Goal: Find specific fact: Find contact information

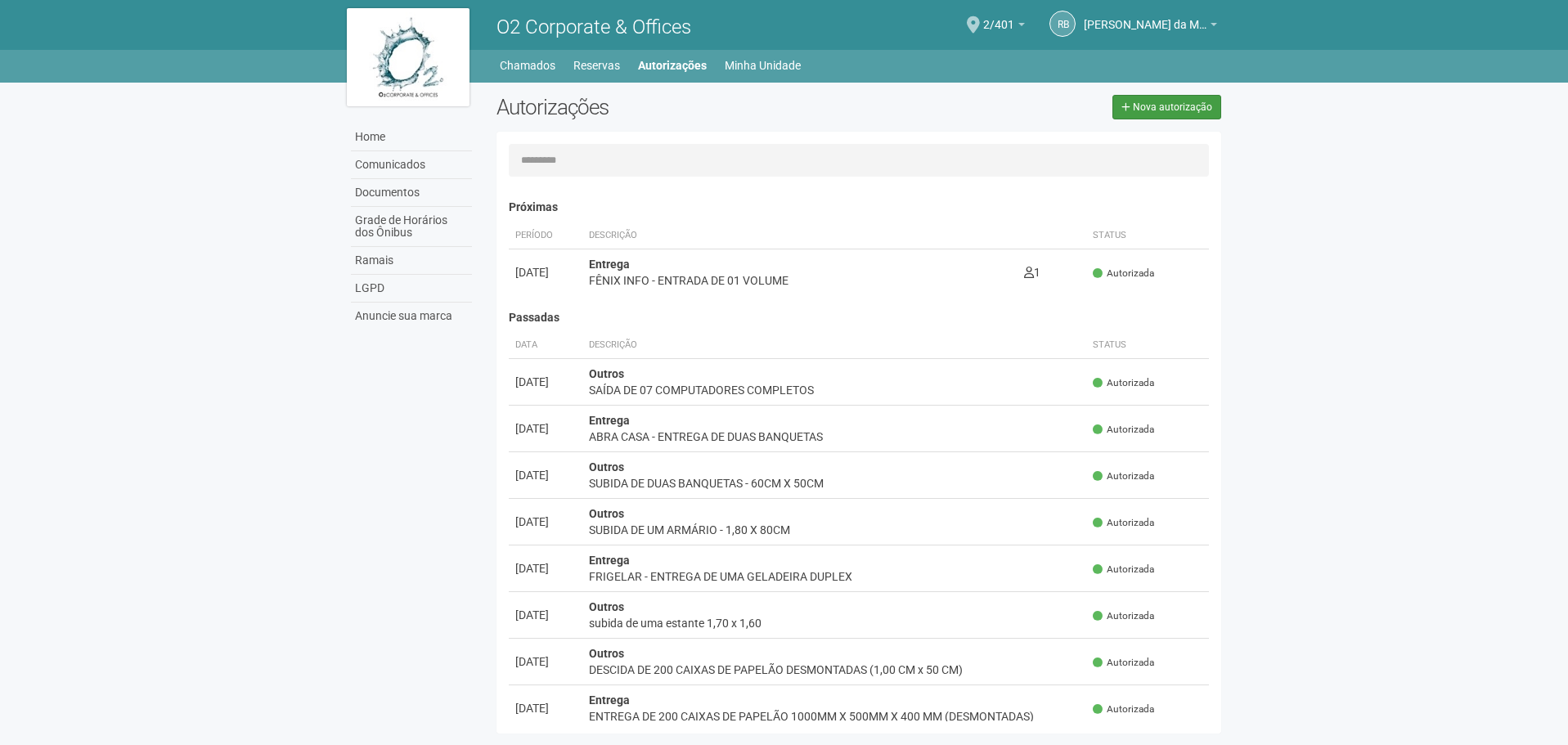
scroll to position [26, 0]
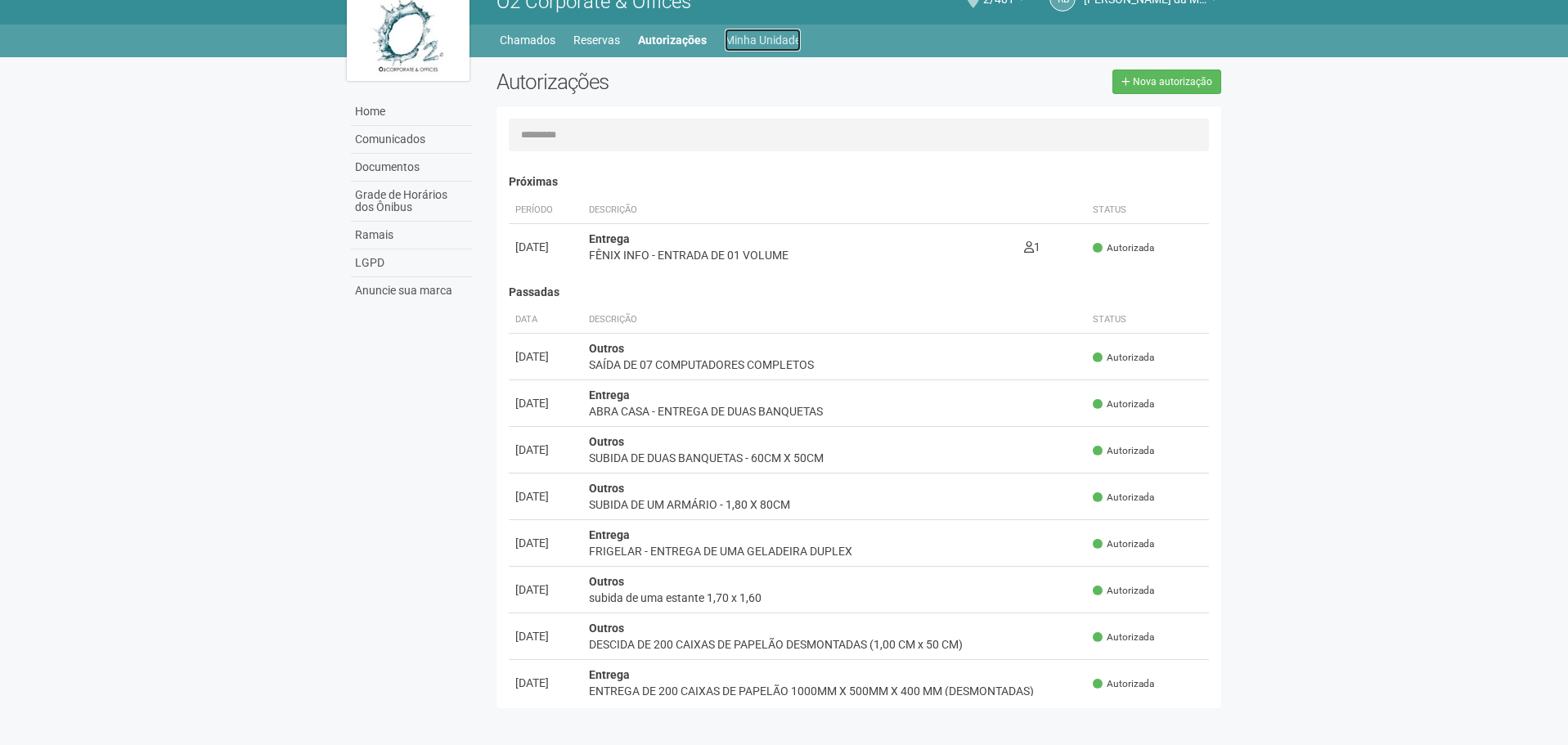
click at [755, 39] on link "Minha Unidade" at bounding box center [762, 40] width 76 height 23
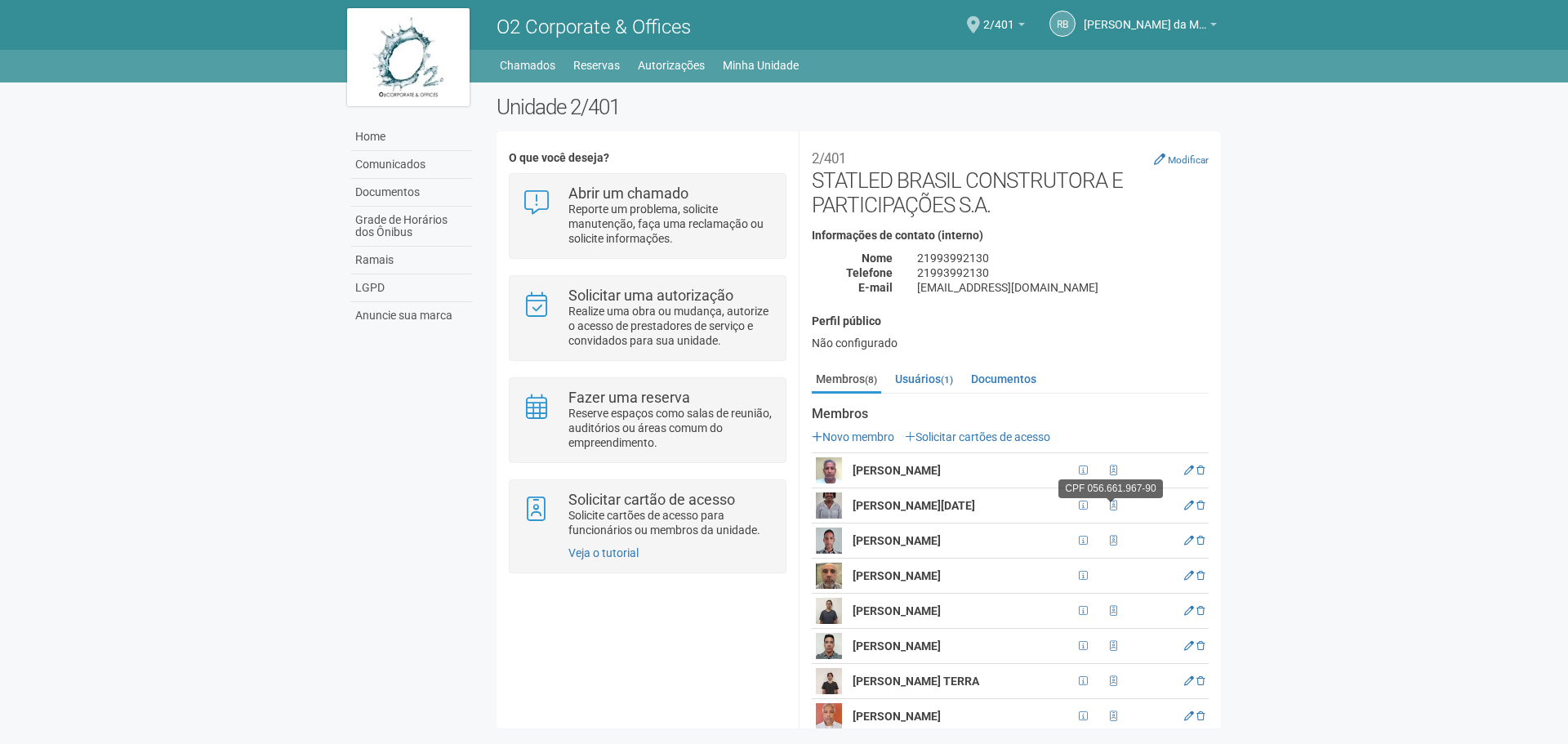
scroll to position [26, 0]
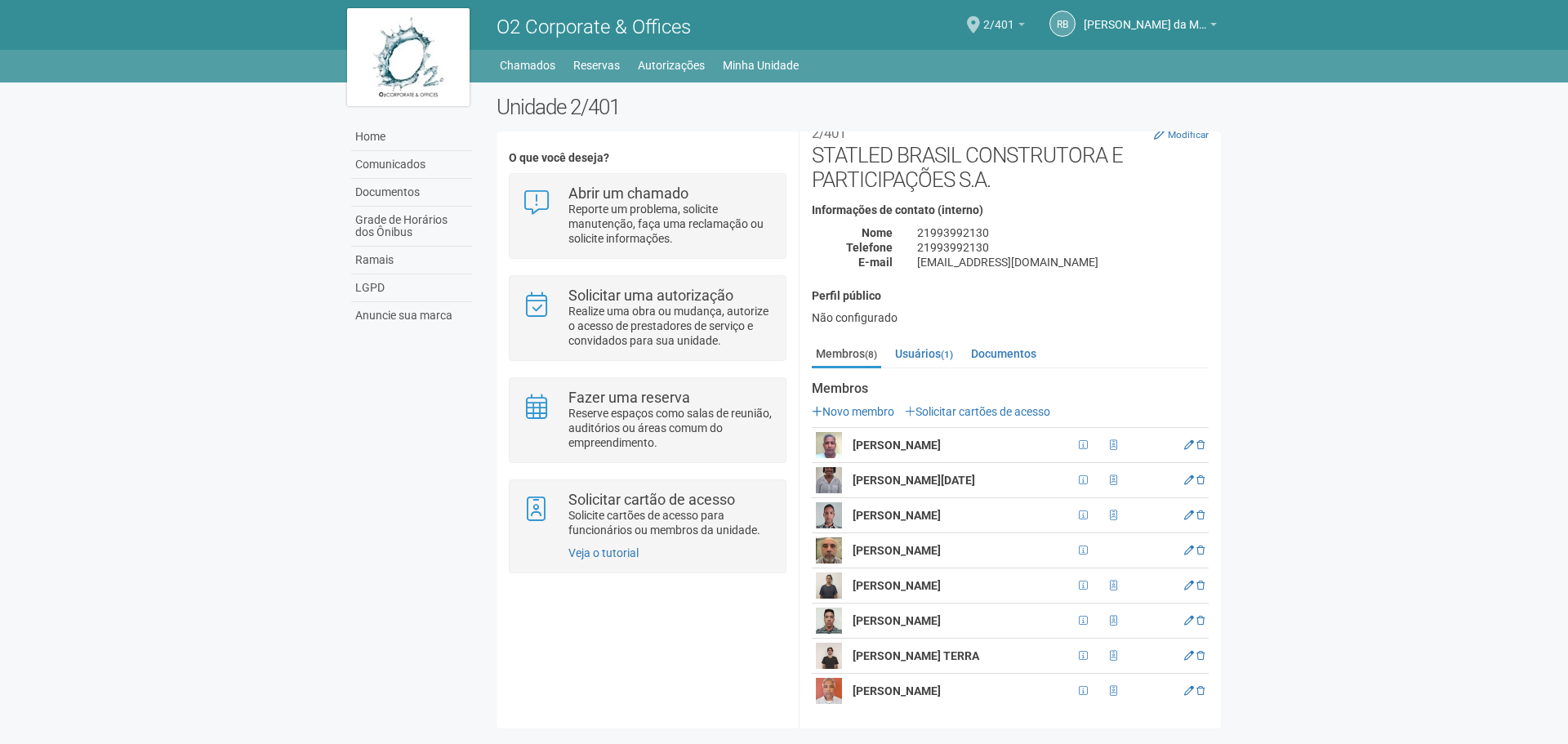
click at [1020, 21] on link "2/401" at bounding box center [1004, 28] width 42 height 13
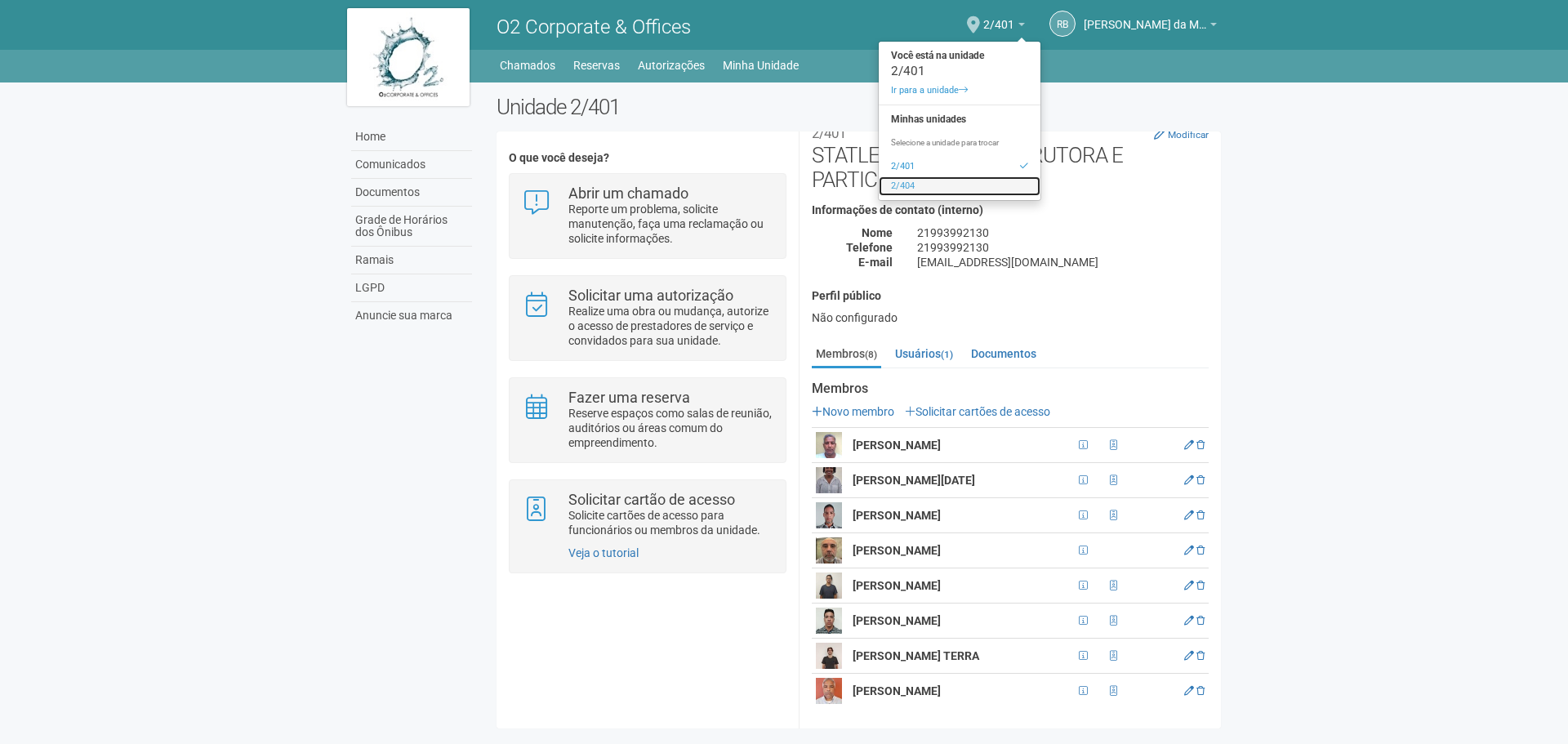
click at [924, 184] on link "2/404" at bounding box center [960, 186] width 161 height 20
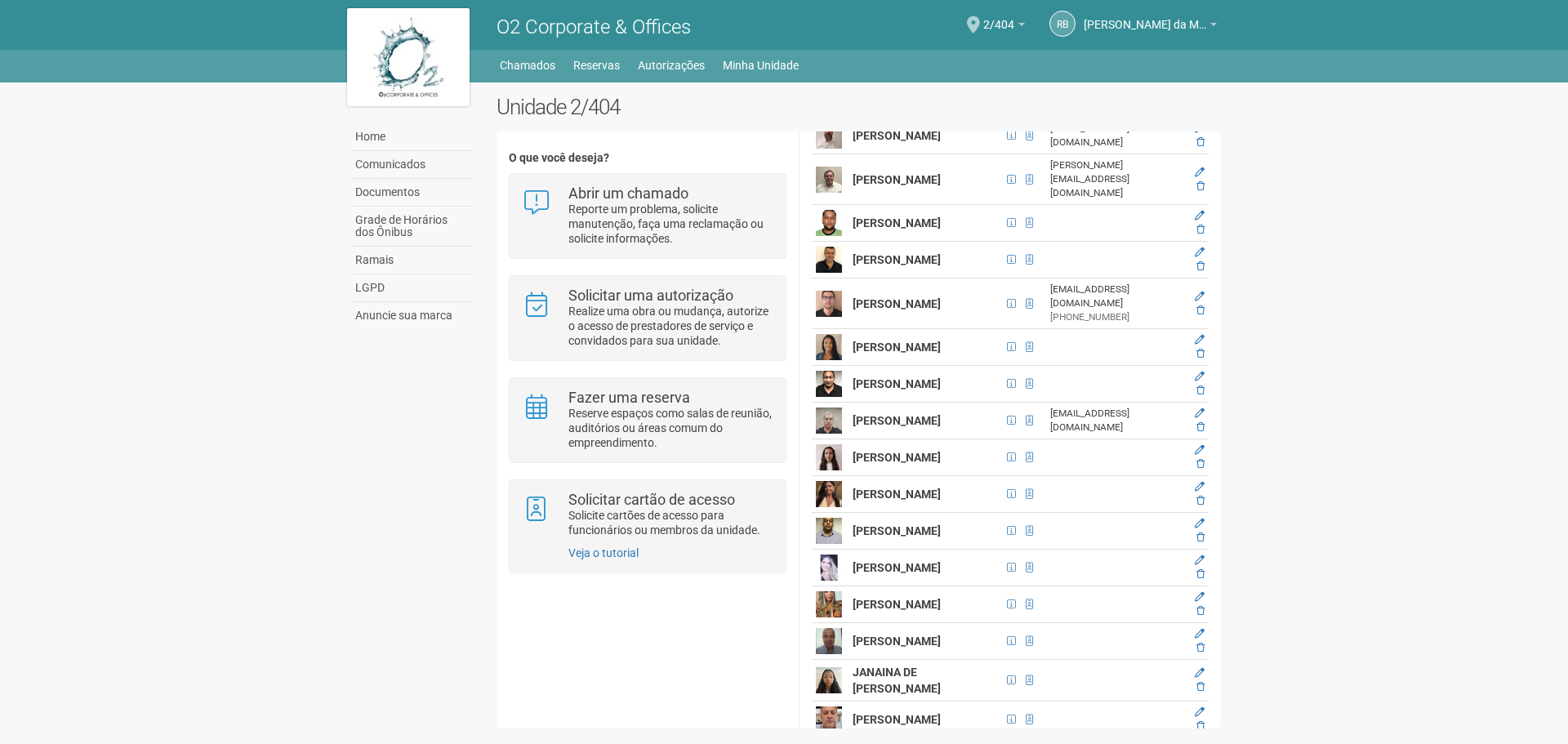
scroll to position [1960, 0]
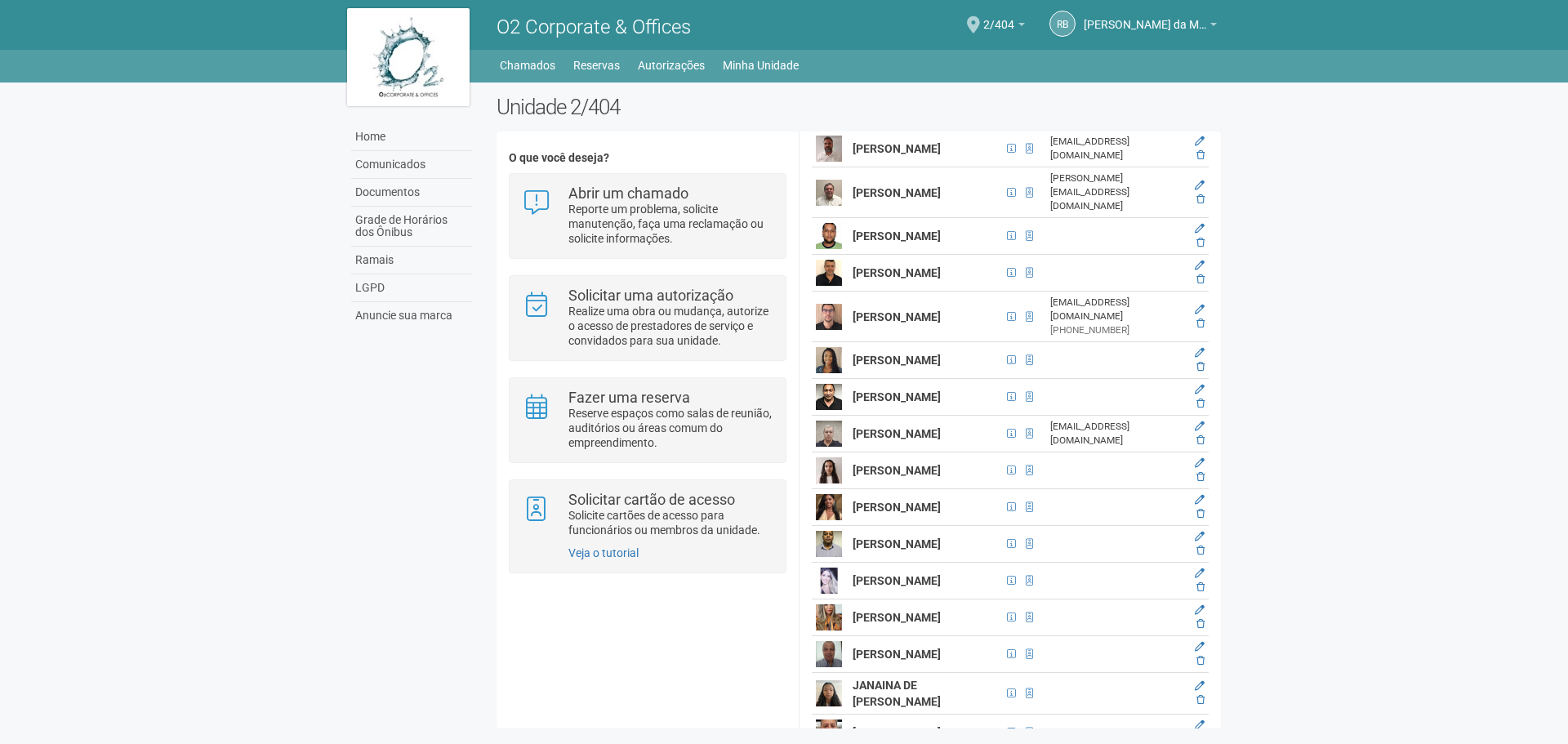
drag, startPoint x: 851, startPoint y: 461, endPoint x: 913, endPoint y: 481, distance: 65.1
click at [913, 291] on td "EVALDO PEREIRA DE SOUZA" at bounding box center [925, 272] width 154 height 37
click at [887, 291] on td "EVALDO PEREIRA DE SOUZA" at bounding box center [925, 272] width 154 height 37
drag, startPoint x: 894, startPoint y: 483, endPoint x: 844, endPoint y: 458, distance: 55.9
click at [844, 291] on tr "EVALDO PEREIRA DE SOUZA" at bounding box center [1010, 272] width 397 height 37
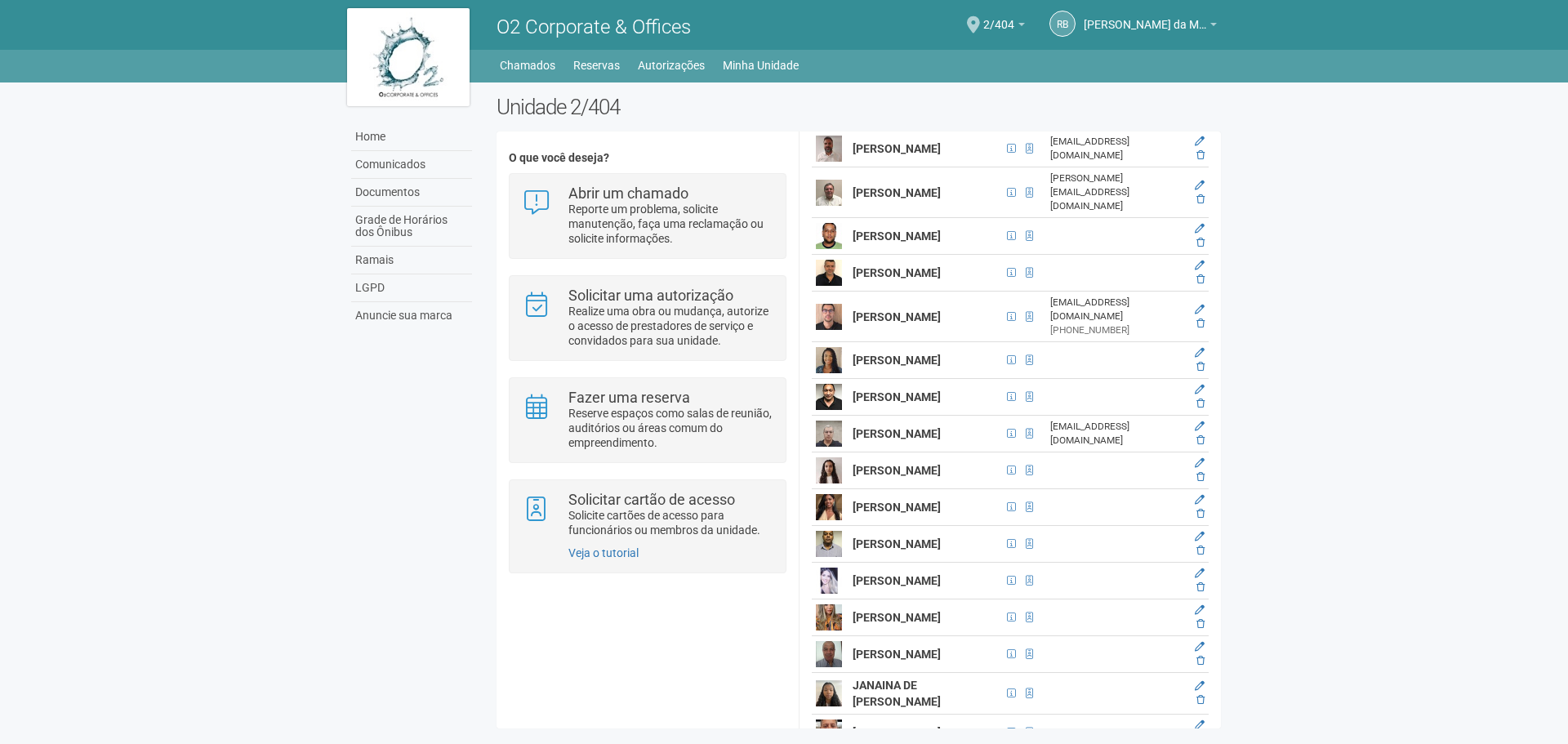
click at [863, 279] on strong "EVALDO PEREIRA DE SOUZA" at bounding box center [896, 273] width 88 height 13
drag, startPoint x: 852, startPoint y: 460, endPoint x: 893, endPoint y: 483, distance: 47.0
click at [893, 291] on td "EVALDO PEREIRA DE SOUZA" at bounding box center [925, 272] width 154 height 37
copy strong "EVALDO PEREIRA DE SOUZA"
